Goal: Task Accomplishment & Management: Use online tool/utility

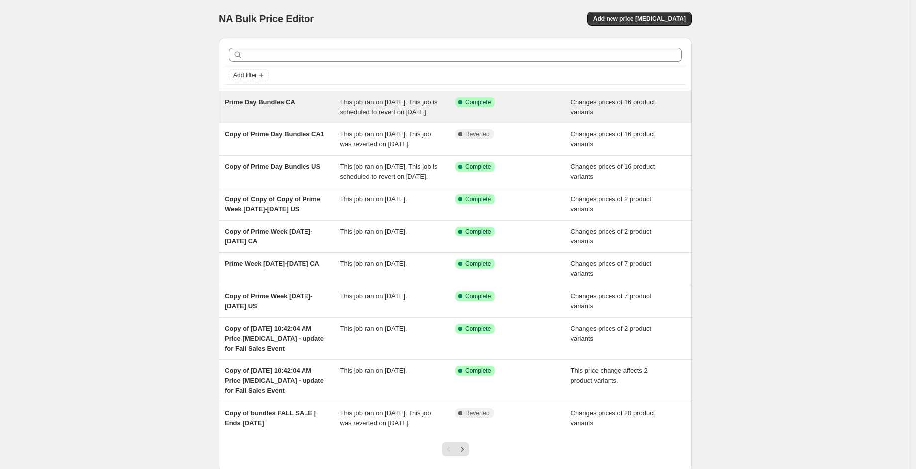
click at [403, 105] on span "This job ran on [DATE]. This job is scheduled to revert on [DATE]." at bounding box center [388, 106] width 97 height 17
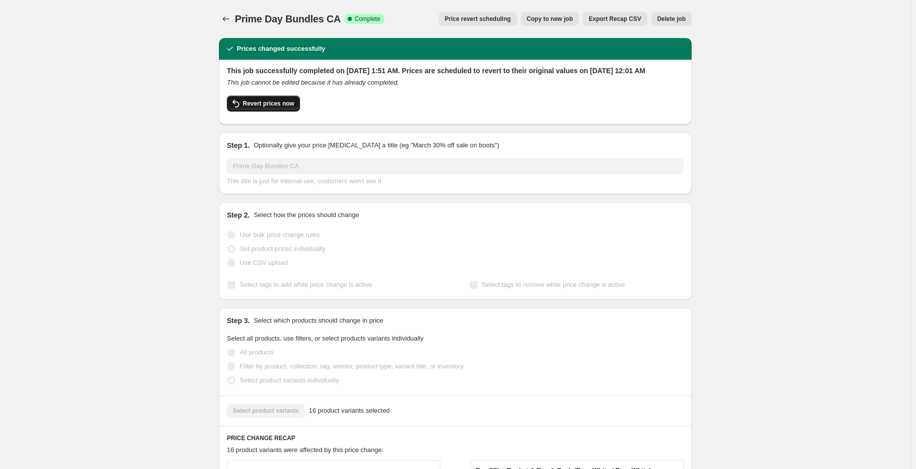
click at [291, 107] on span "Revert prices now" at bounding box center [268, 103] width 51 height 8
checkbox input "false"
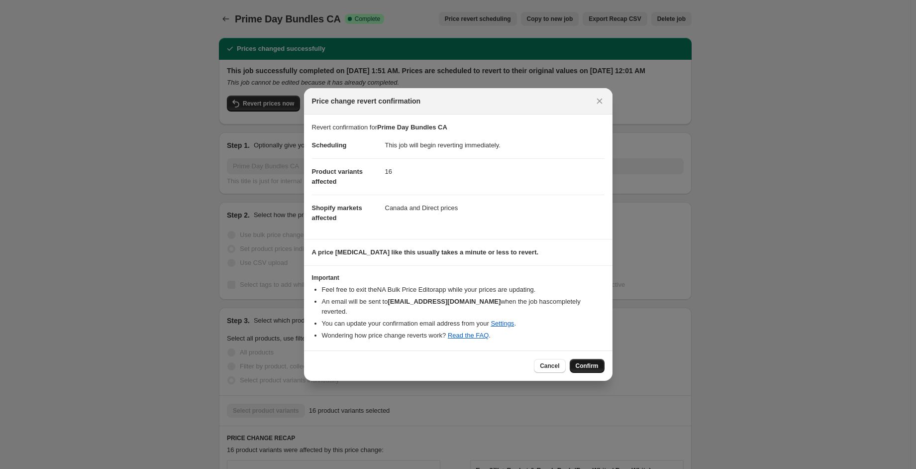
click at [586, 364] on button "Confirm" at bounding box center [587, 366] width 35 height 14
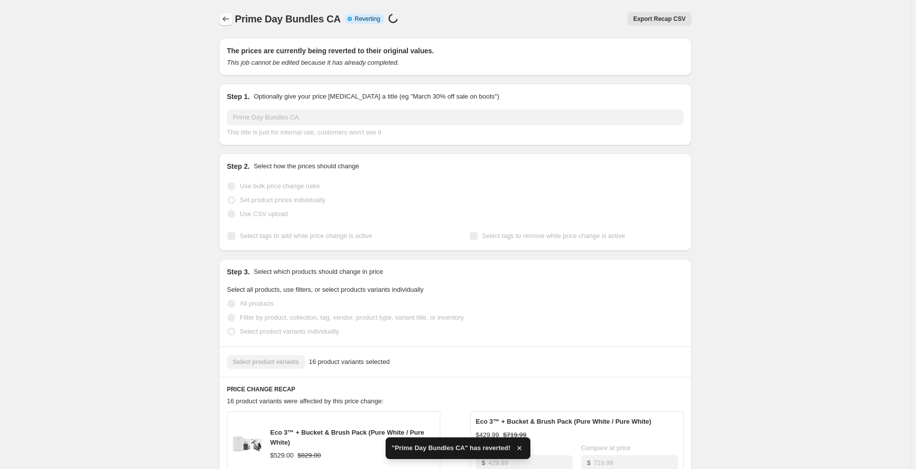
checkbox input "true"
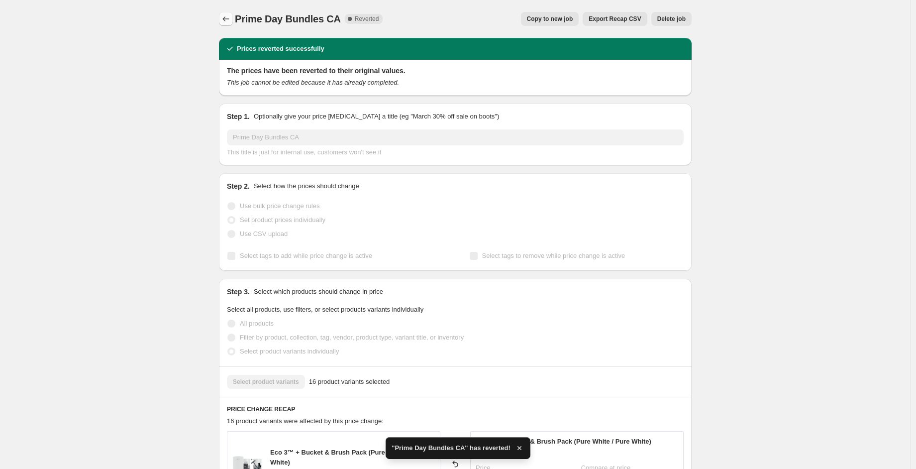
click at [226, 19] on icon "Price change jobs" at bounding box center [226, 18] width 6 height 5
